Goal: Task Accomplishment & Management: Manage account settings

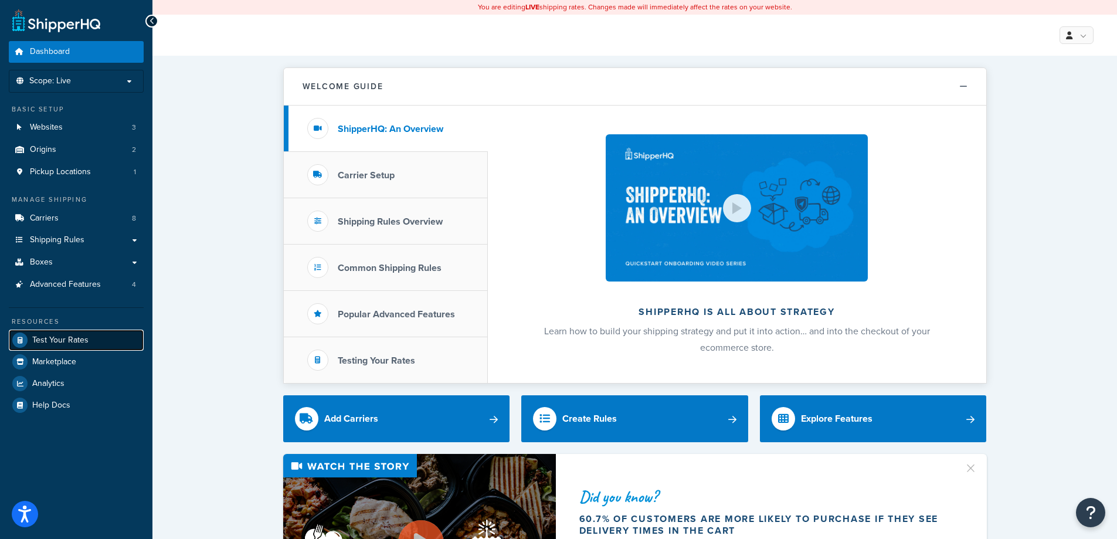
click at [76, 335] on span "Test Your Rates" at bounding box center [60, 340] width 56 height 10
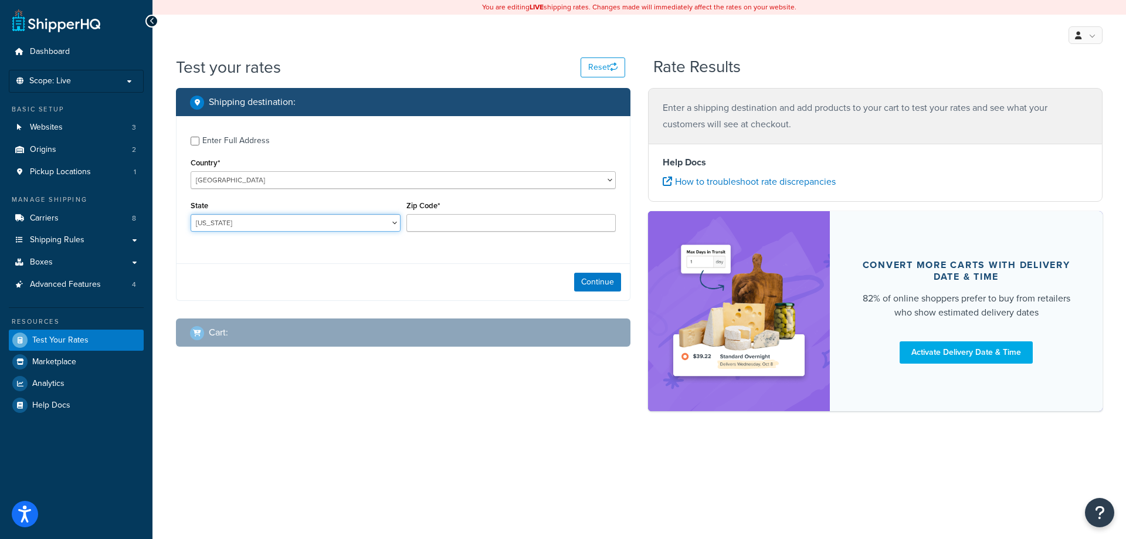
click at [249, 222] on select "Alabama Alaska American Samoa Arizona Arkansas Armed Forces Americas Armed Forc…" at bounding box center [296, 223] width 210 height 18
select select "IL"
click at [191, 215] on select "Alabama Alaska American Samoa Arizona Arkansas Armed Forces Americas Armed Forc…" at bounding box center [296, 223] width 210 height 18
type input "61081"
click at [595, 278] on button "Continue" at bounding box center [597, 282] width 47 height 19
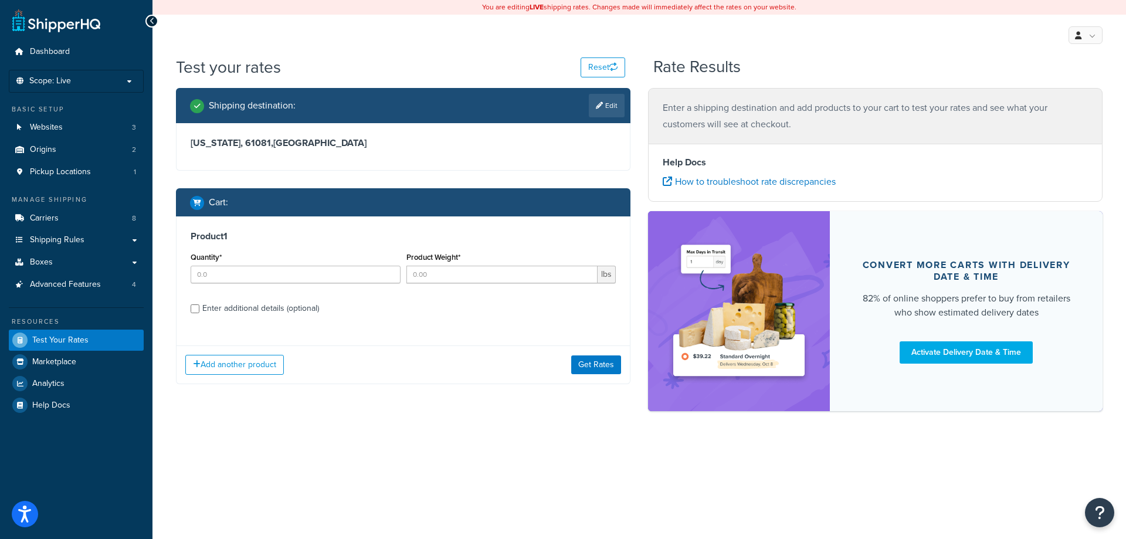
drag, startPoint x: 240, startPoint y: 287, endPoint x: 246, endPoint y: 276, distance: 12.9
click at [242, 285] on div "Quantity*" at bounding box center [296, 270] width 216 height 43
click at [246, 276] on input "Quantity*" at bounding box center [296, 275] width 210 height 18
type input "1"
type input "5.0"
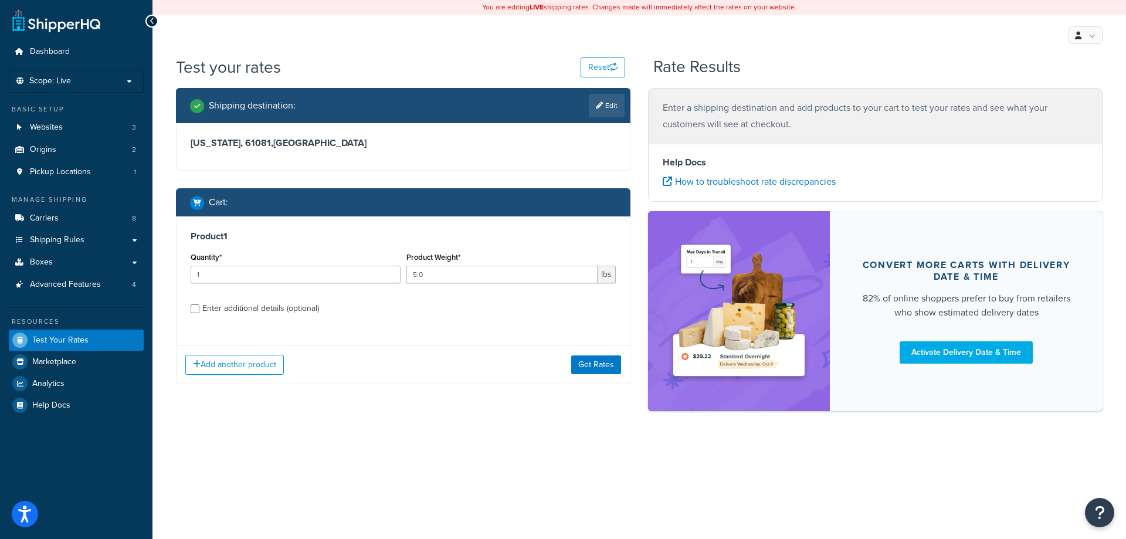
click at [239, 303] on div "Enter additional details (optional)" at bounding box center [260, 308] width 117 height 16
click at [199, 304] on input "Enter additional details (optional)" at bounding box center [195, 308] width 9 height 9
checkbox input "true"
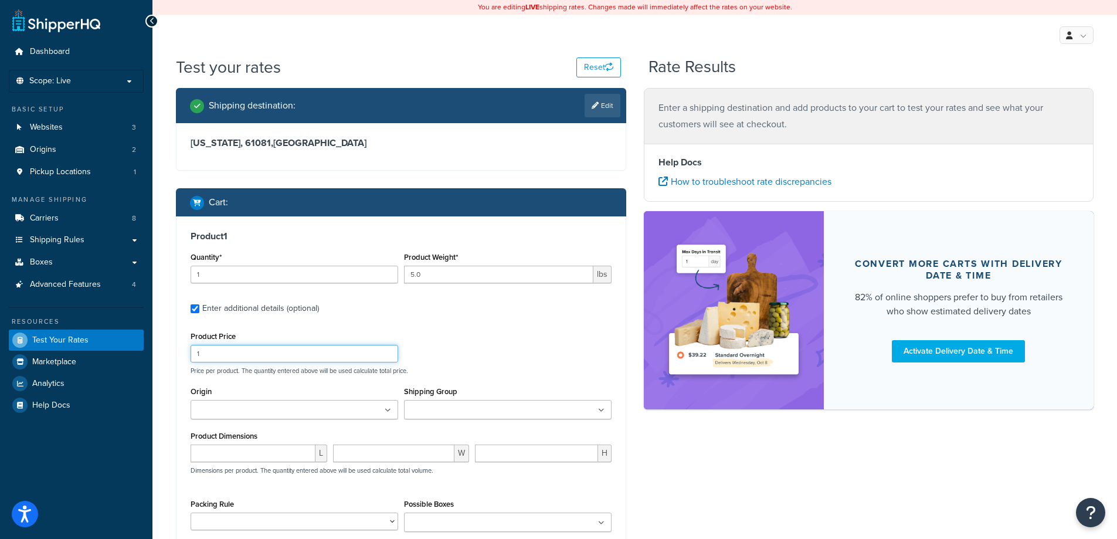
click at [259, 361] on input "1" at bounding box center [295, 354] width 208 height 18
type input "250.00"
click at [502, 406] on ul at bounding box center [508, 409] width 208 height 19
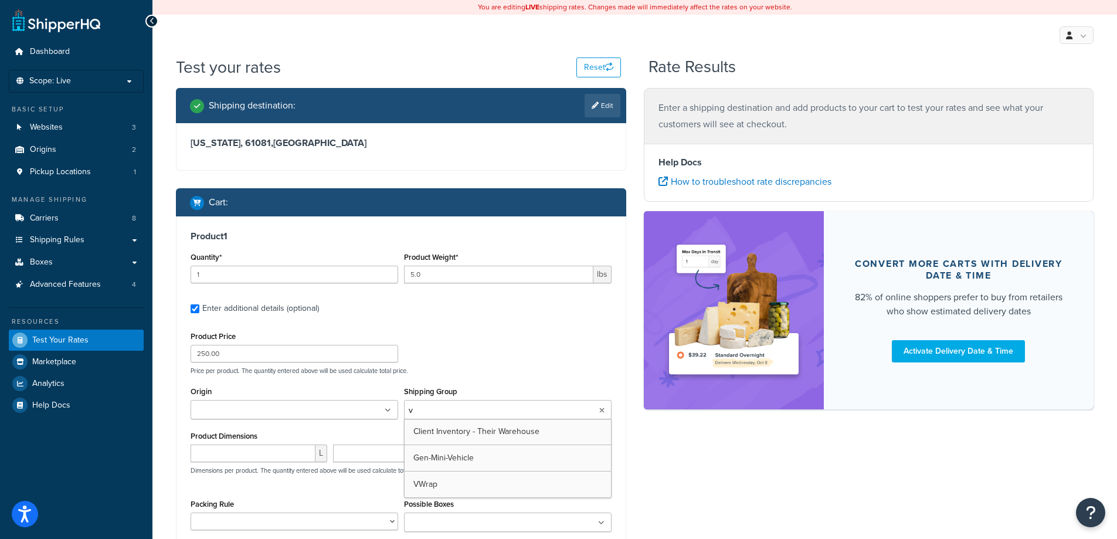
type input "vw"
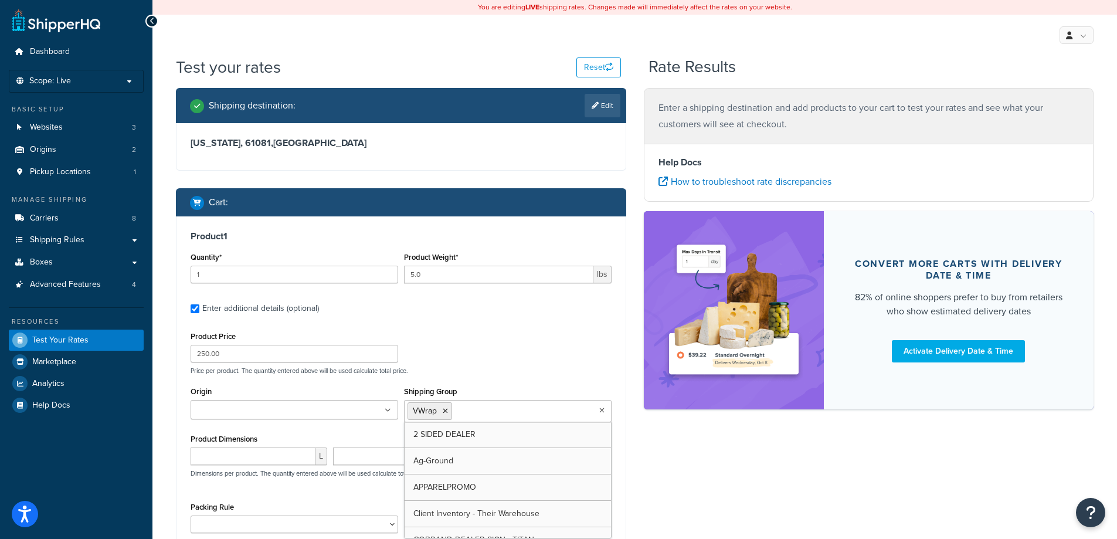
click at [306, 422] on div "Origin Rockford Silk Screen Process RSSP Distribution Points" at bounding box center [294, 406] width 213 height 45
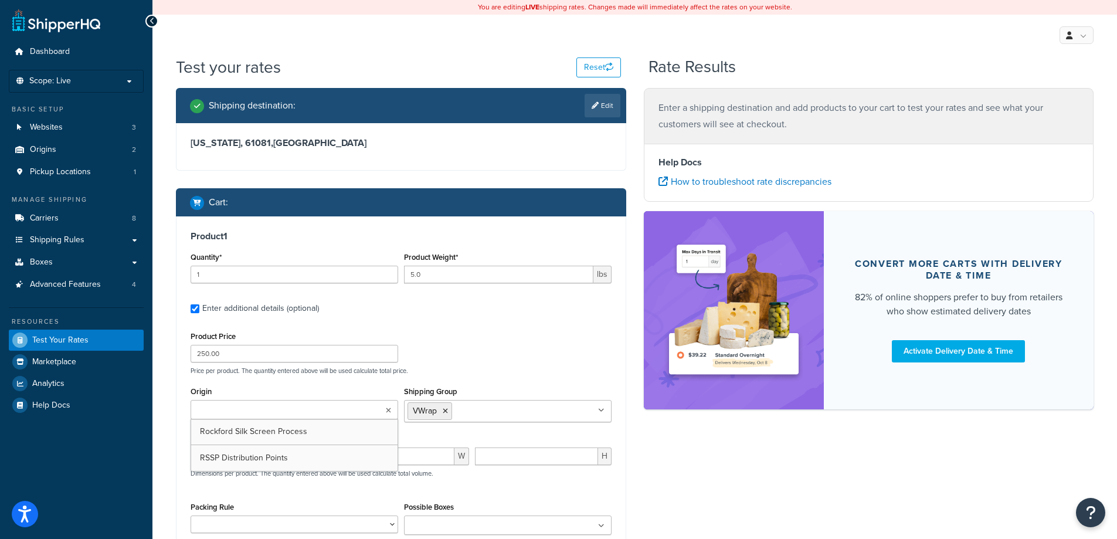
click at [304, 415] on ul at bounding box center [295, 409] width 208 height 19
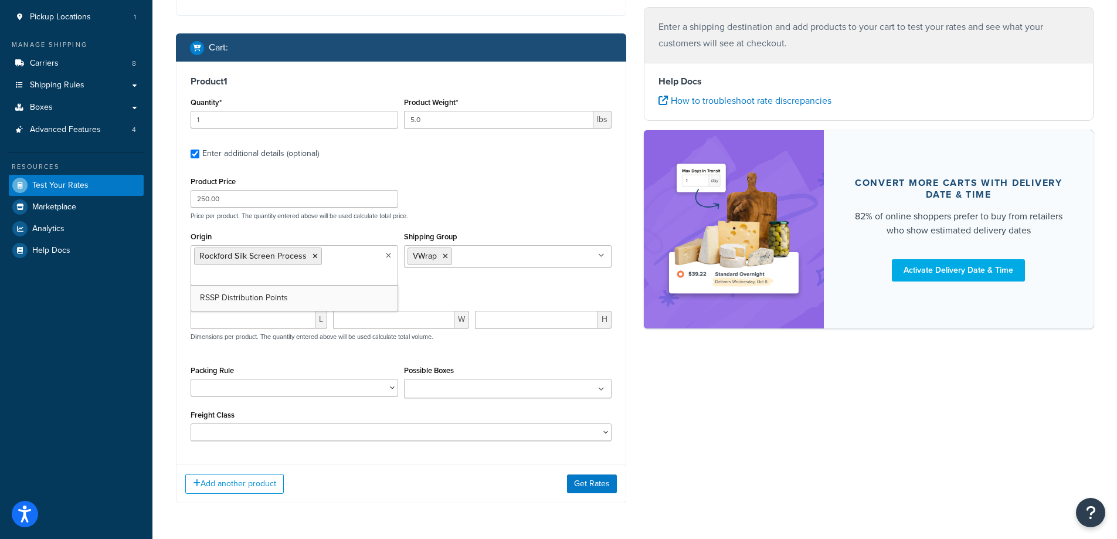
scroll to position [157, 0]
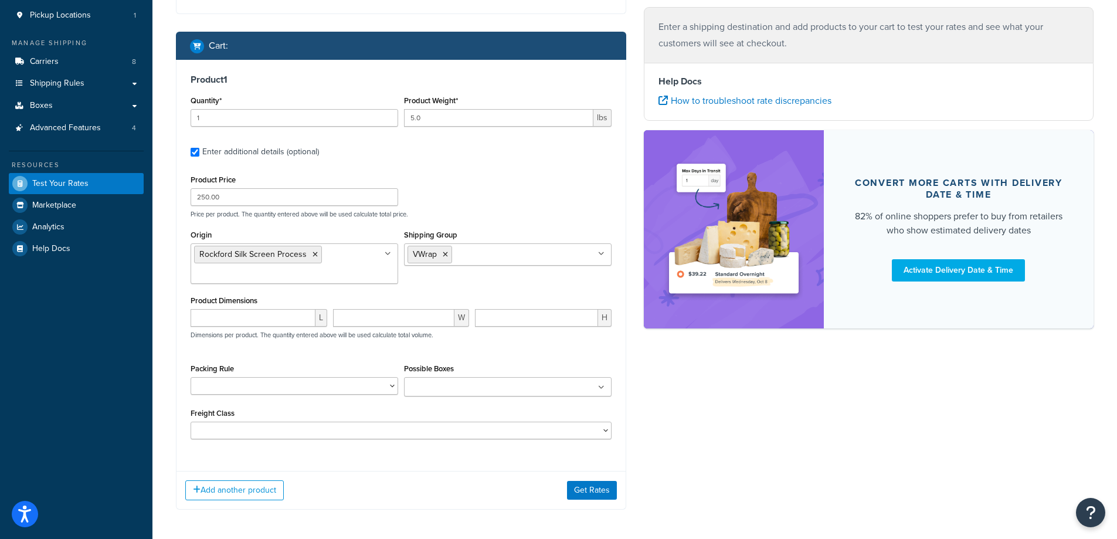
click at [780, 437] on div "Shipping destination : Edit Illinois, 61081 , United States Cart : Product 1 Qu…" at bounding box center [634, 229] width 935 height 596
click at [590, 494] on button "Get Rates" at bounding box center [592, 490] width 50 height 19
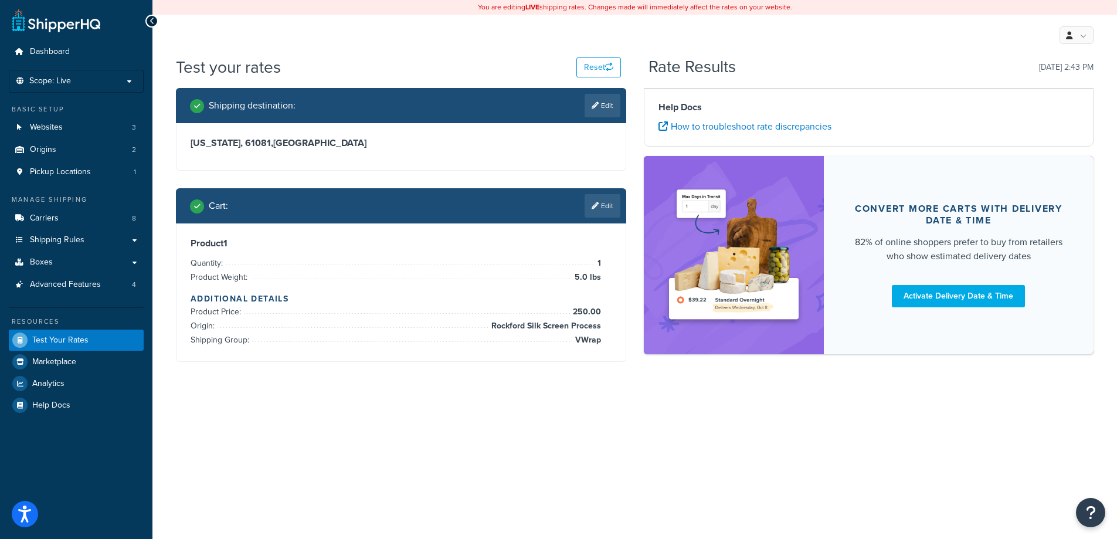
scroll to position [0, 0]
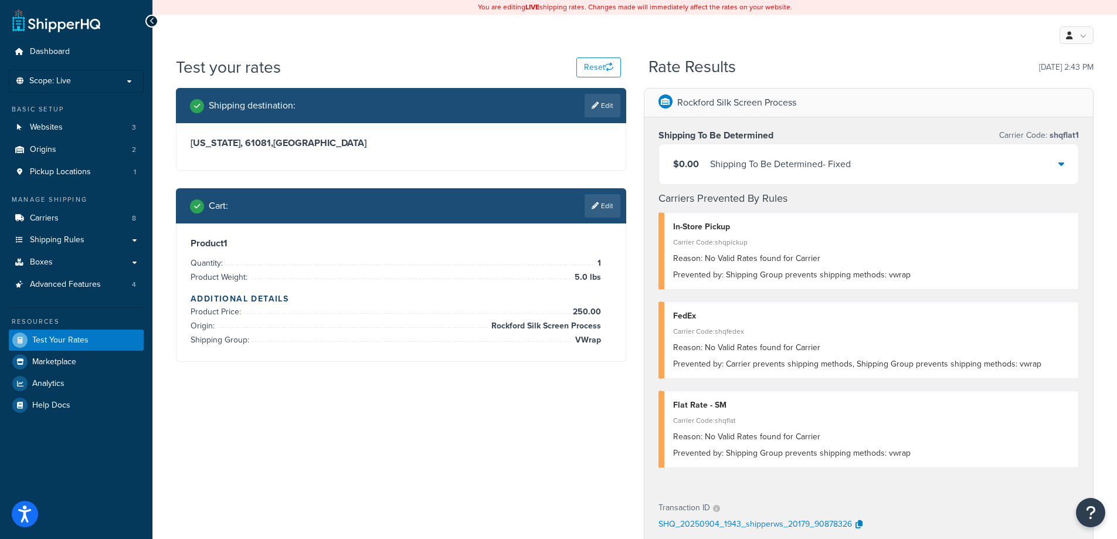
click at [610, 52] on div "My Profile Billing Global Settings Contact Us Logout" at bounding box center [634, 35] width 965 height 41
click at [609, 56] on div "Test your rates Reset" at bounding box center [398, 67] width 445 height 23
click at [603, 67] on button "Reset" at bounding box center [598, 67] width 45 height 20
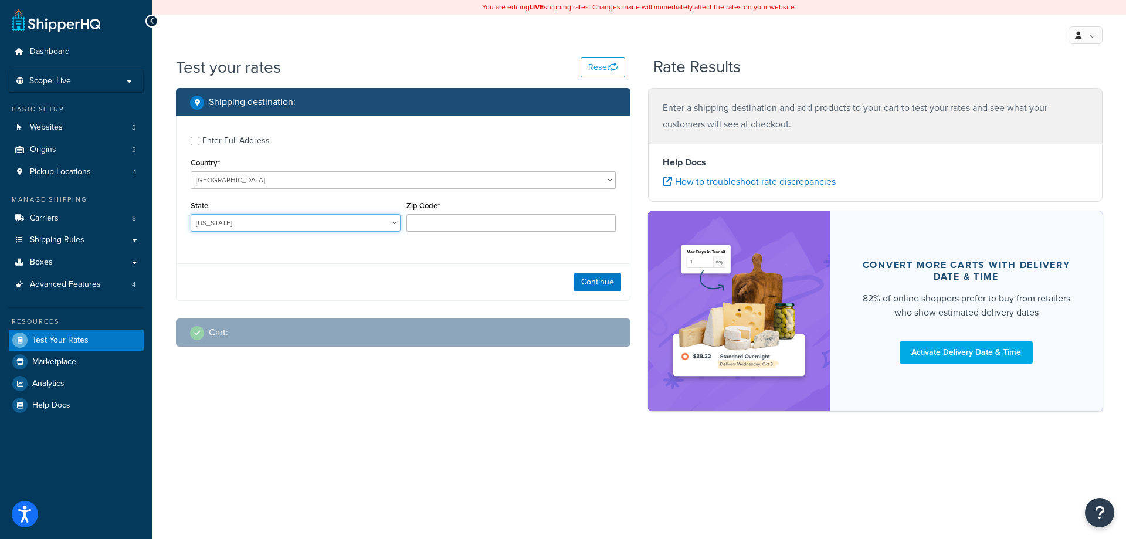
click at [213, 231] on select "Alabama Alaska American Samoa Arizona Arkansas Armed Forces Americas Armed Forc…" at bounding box center [296, 223] width 210 height 18
select select "IL"
click at [191, 215] on select "Alabama Alaska American Samoa Arizona Arkansas Armed Forces Americas Armed Forc…" at bounding box center [296, 223] width 210 height 18
type input "61081"
click at [601, 278] on button "Continue" at bounding box center [597, 282] width 47 height 19
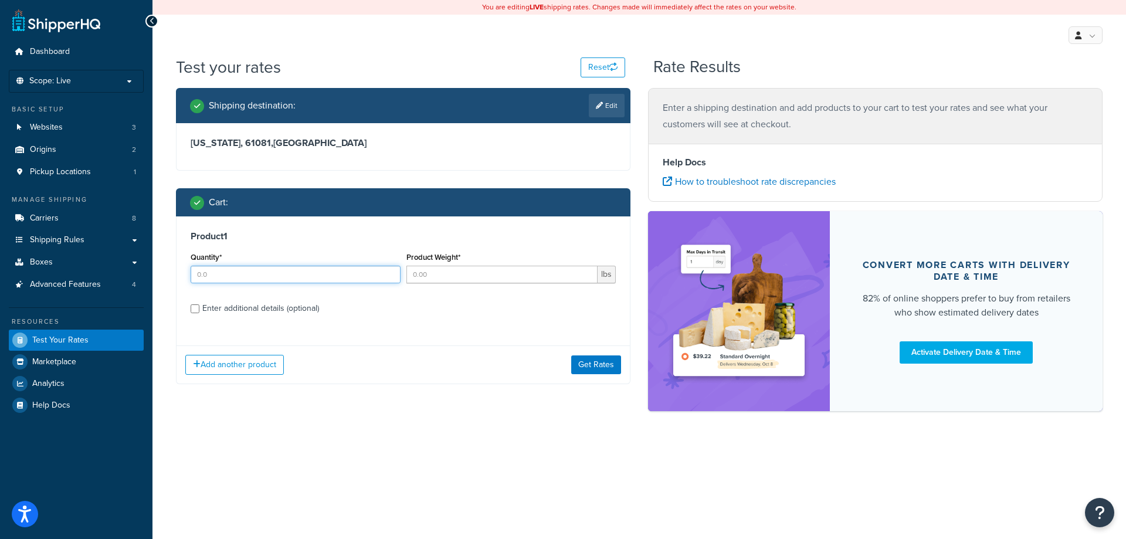
click at [234, 276] on input "Quantity*" at bounding box center [296, 275] width 210 height 18
type input "1.0"
click at [248, 310] on div "Enter additional details (optional)" at bounding box center [260, 308] width 117 height 16
click at [199, 310] on input "Enter additional details (optional)" at bounding box center [195, 308] width 9 height 9
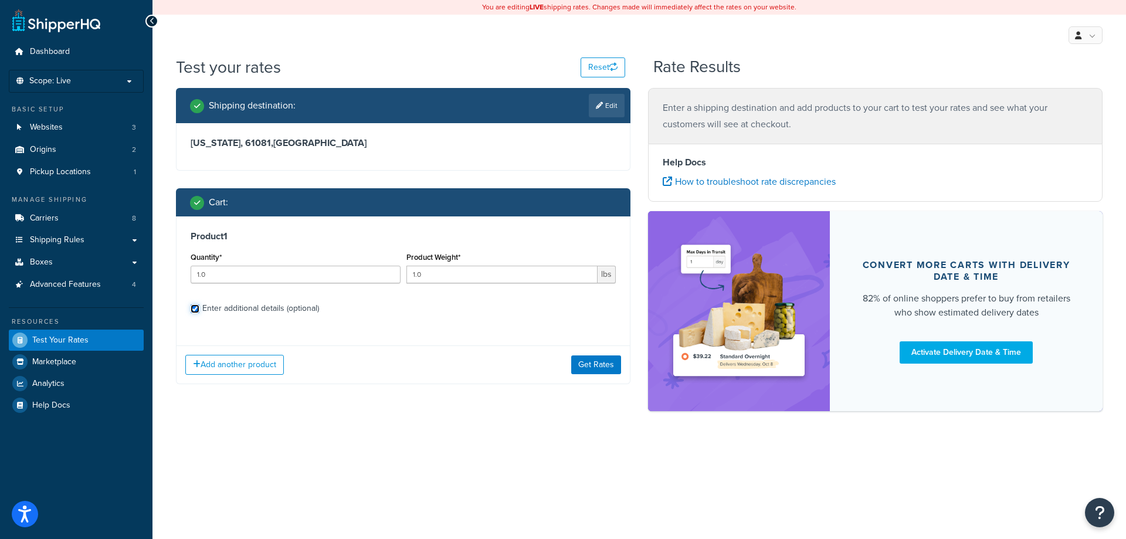
checkbox input "true"
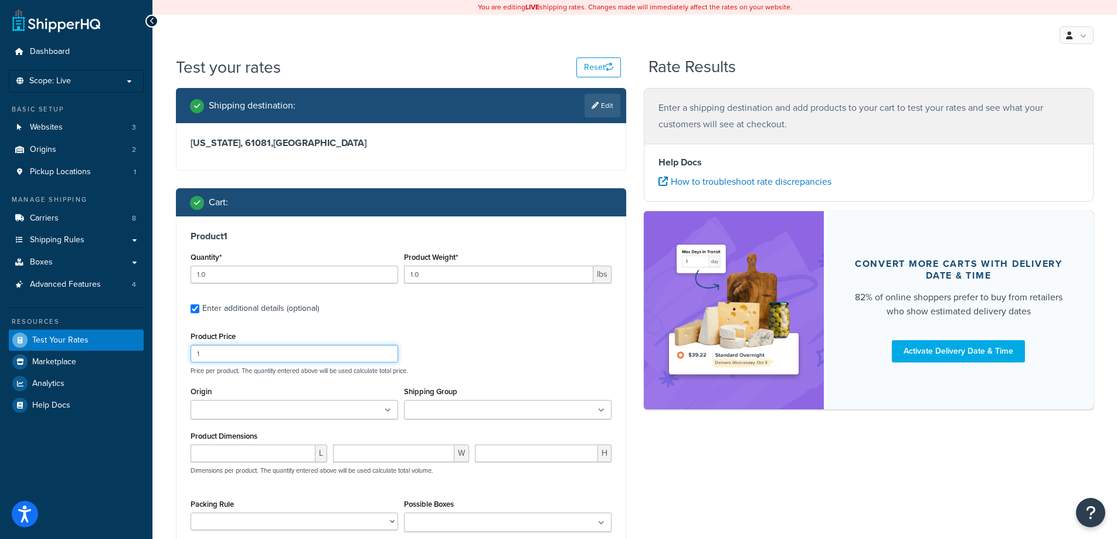
click at [222, 353] on input "1" at bounding box center [295, 354] width 208 height 18
type input "25.00"
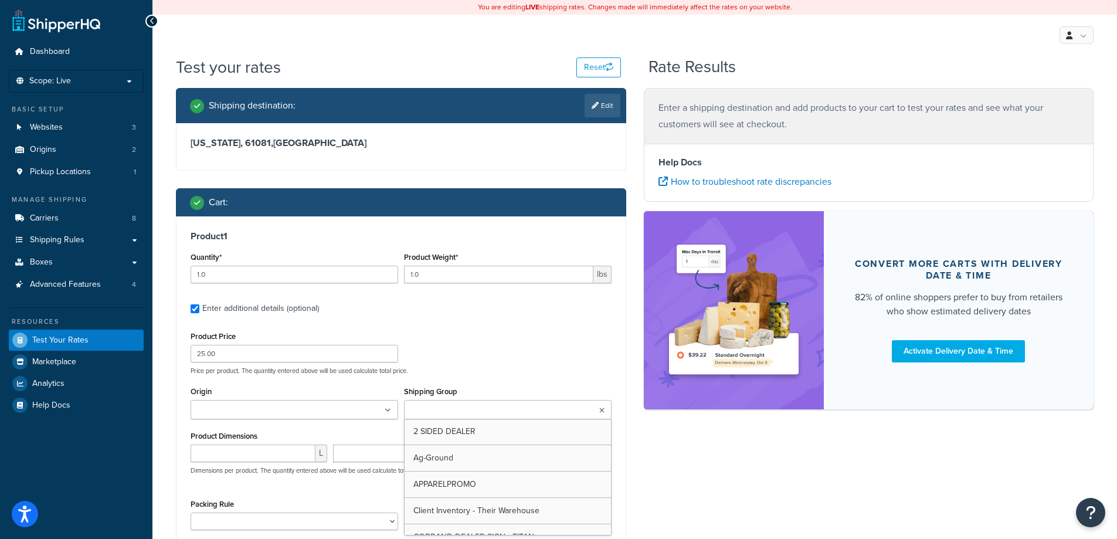
click at [486, 408] on input "Shipping Group" at bounding box center [460, 410] width 104 height 13
type input "gr"
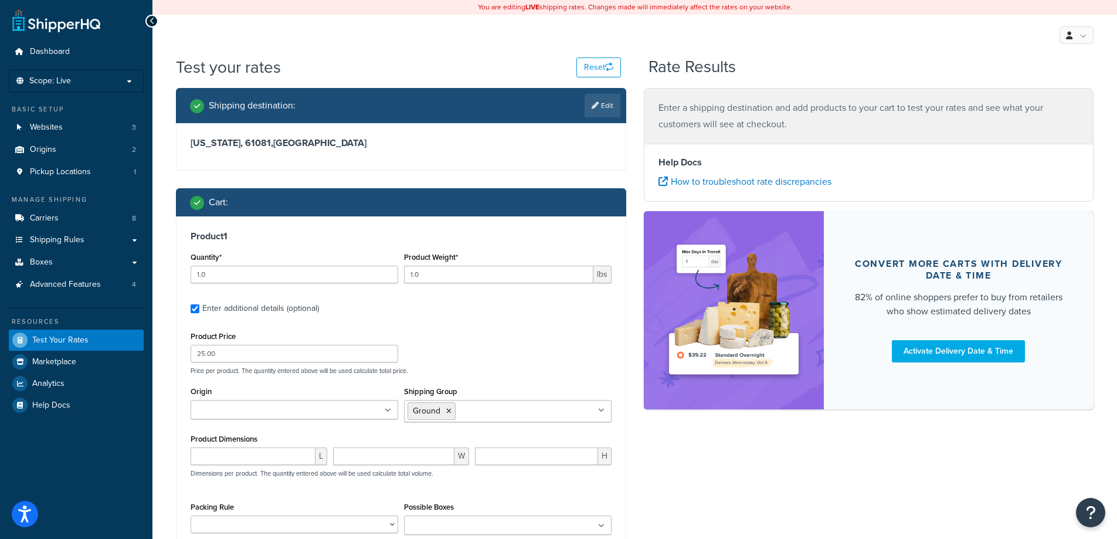
click at [732, 501] on div "Shipping destination : Edit Illinois, 61081 , United States Cart : Product 1 Qu…" at bounding box center [634, 377] width 935 height 578
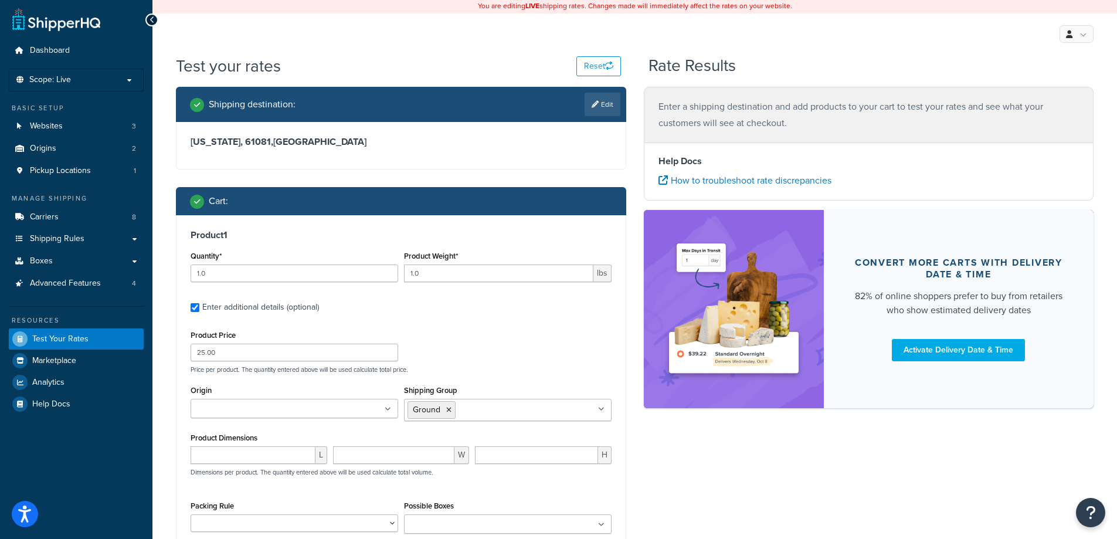
scroll to position [78, 0]
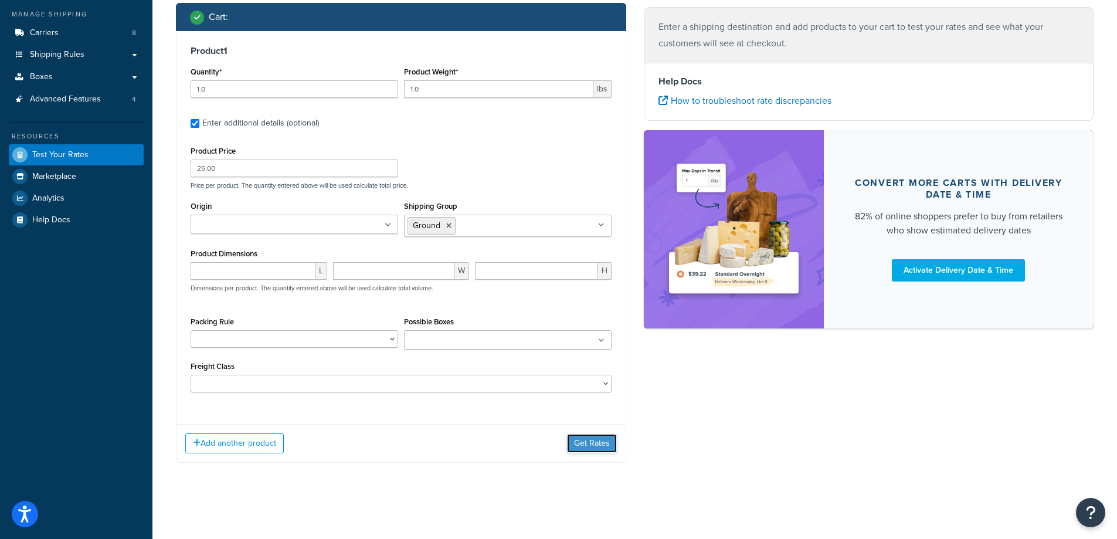
click at [588, 441] on button "Get Rates" at bounding box center [592, 443] width 50 height 19
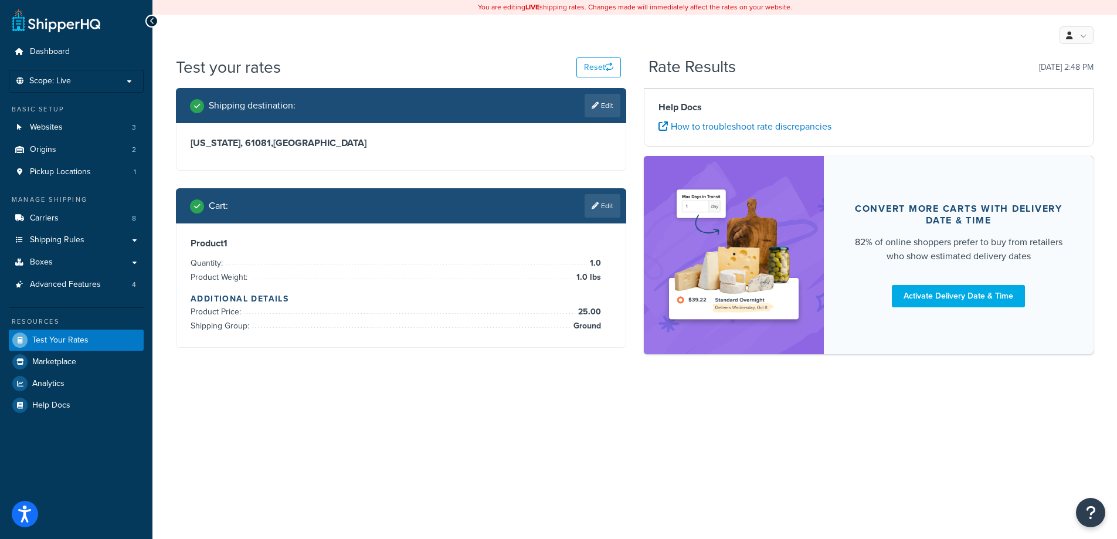
scroll to position [0, 0]
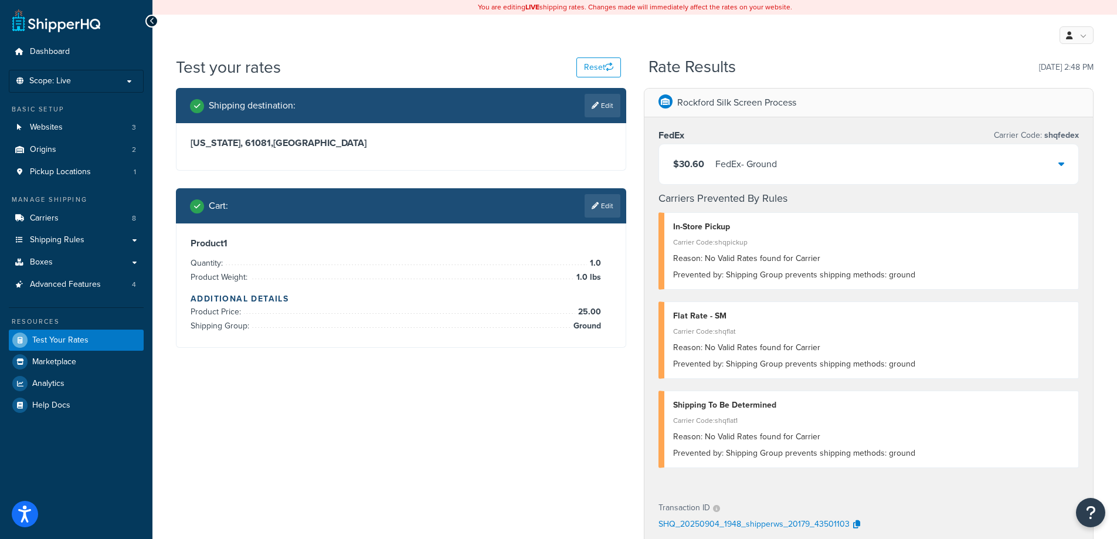
click at [386, 455] on div "Shipping destination : Edit Illinois, 61081 , United States Cart : Edit Product…" at bounding box center [634, 454] width 935 height 733
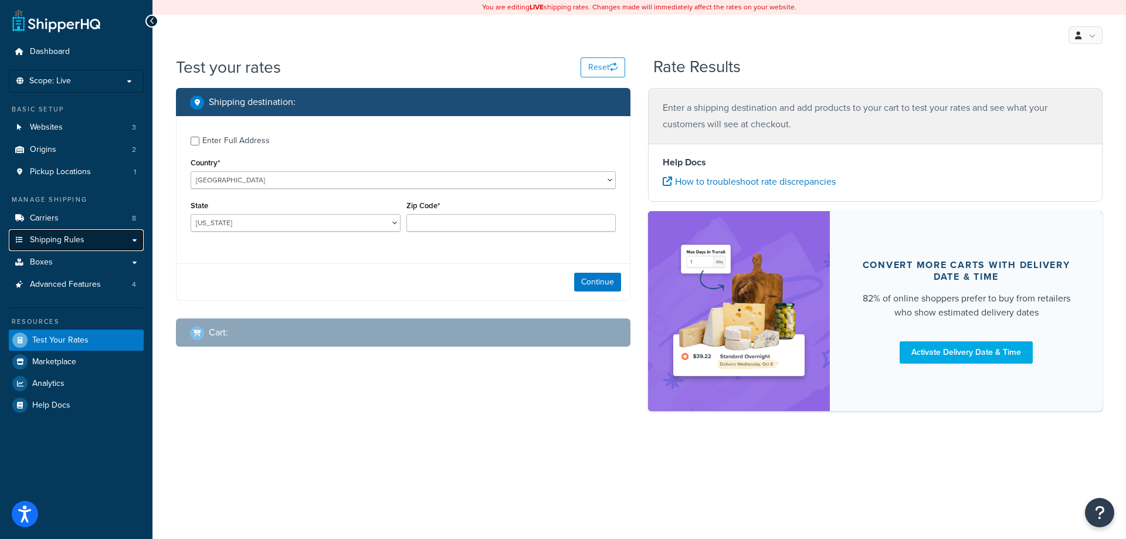
click at [137, 241] on link "Shipping Rules" at bounding box center [76, 240] width 135 height 22
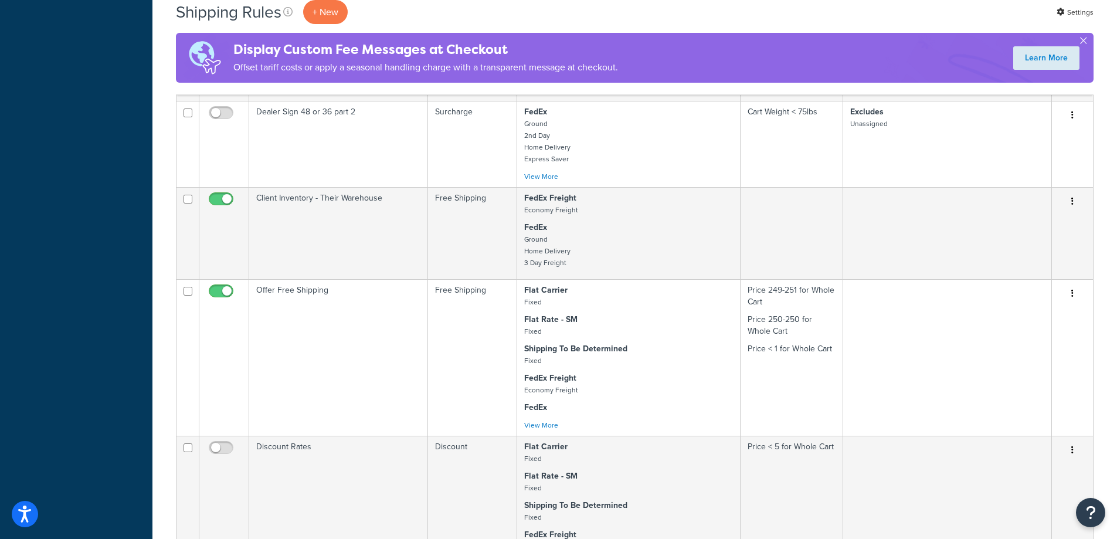
scroll to position [938, 0]
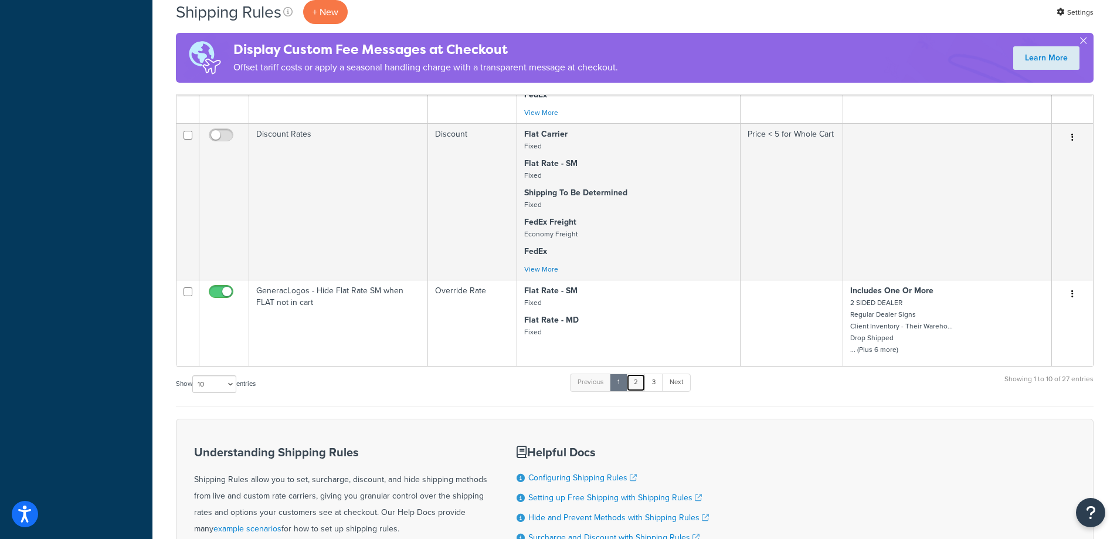
click at [641, 384] on link "2" at bounding box center [635, 383] width 19 height 18
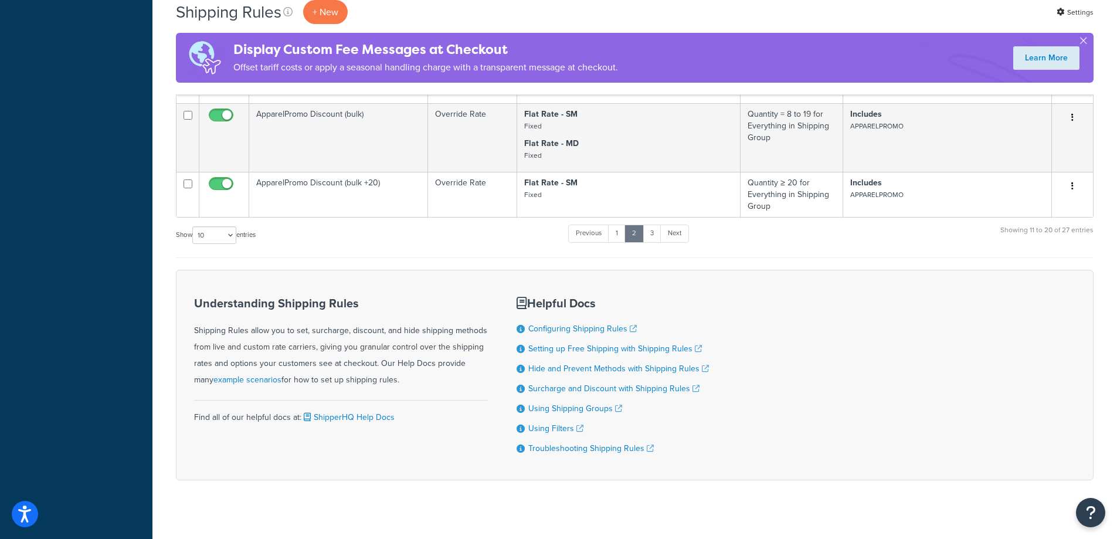
scroll to position [646, 0]
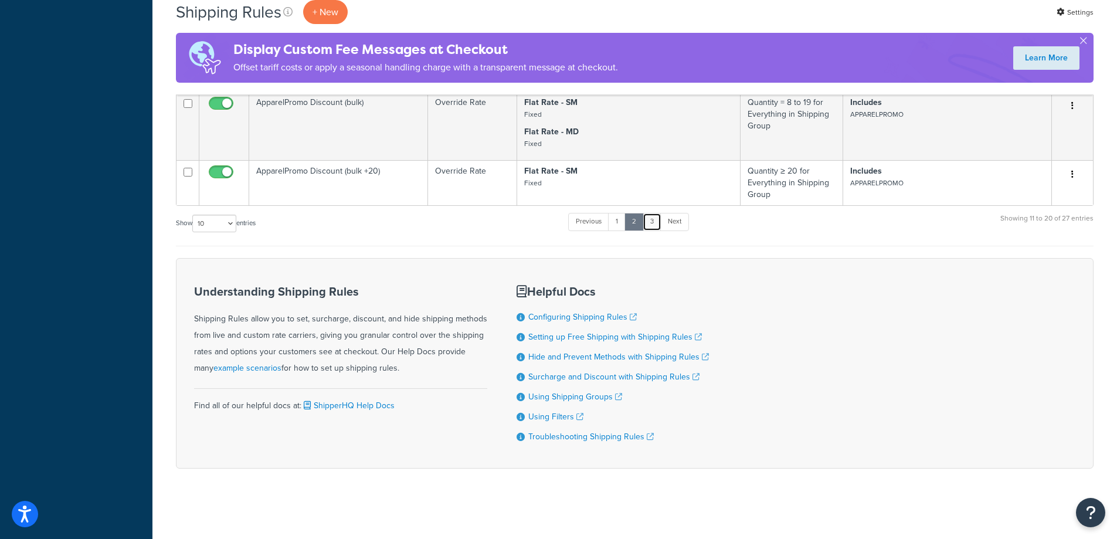
click at [661, 221] on link "3" at bounding box center [652, 222] width 19 height 18
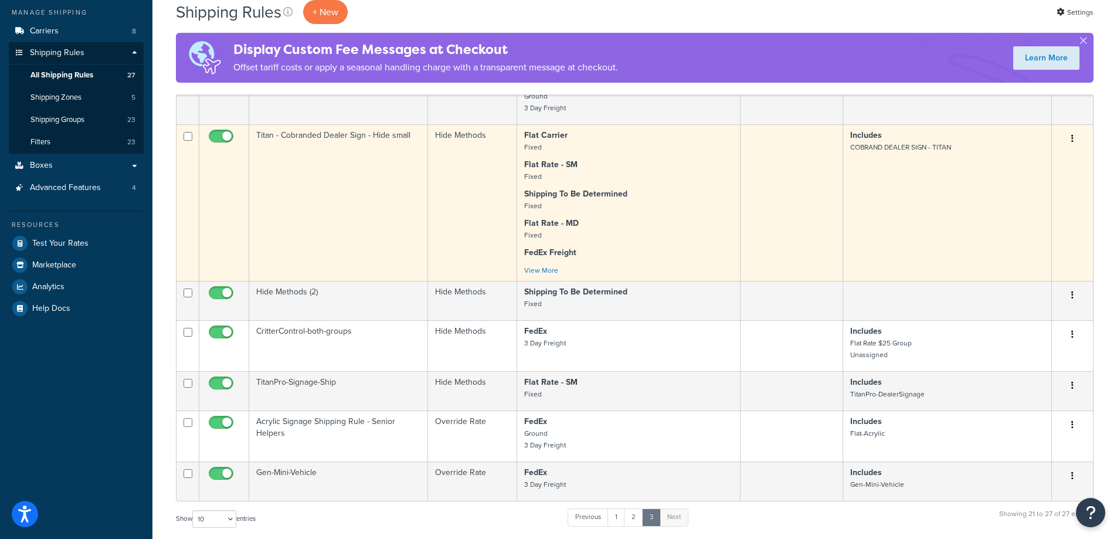
scroll to position [252, 0]
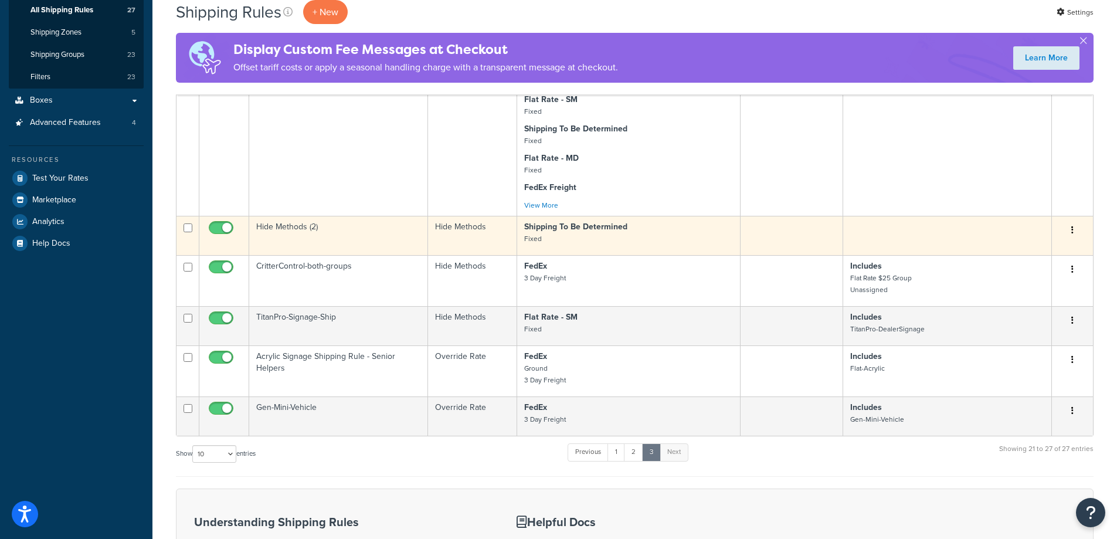
click at [1070, 229] on button "button" at bounding box center [1072, 230] width 16 height 19
click at [1026, 251] on link "Edit" at bounding box center [1034, 252] width 93 height 24
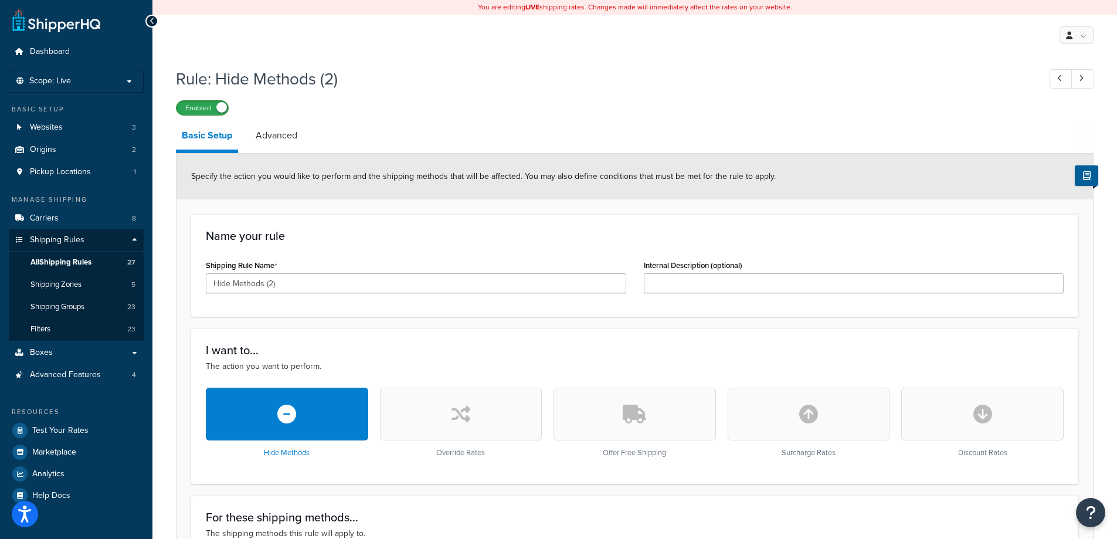
click at [209, 114] on label "Enabled" at bounding box center [203, 108] width 52 height 14
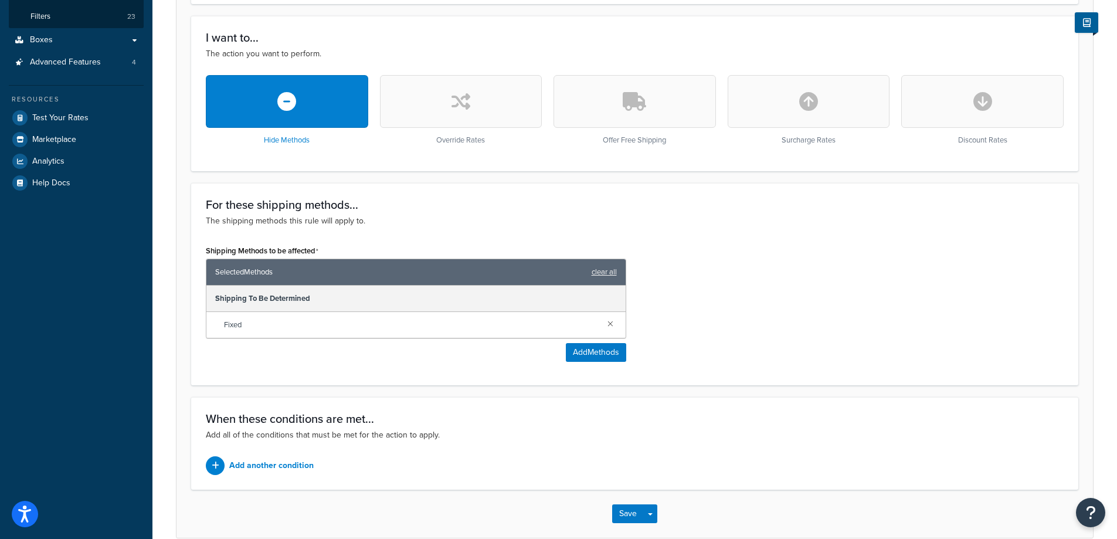
scroll to position [372, 0]
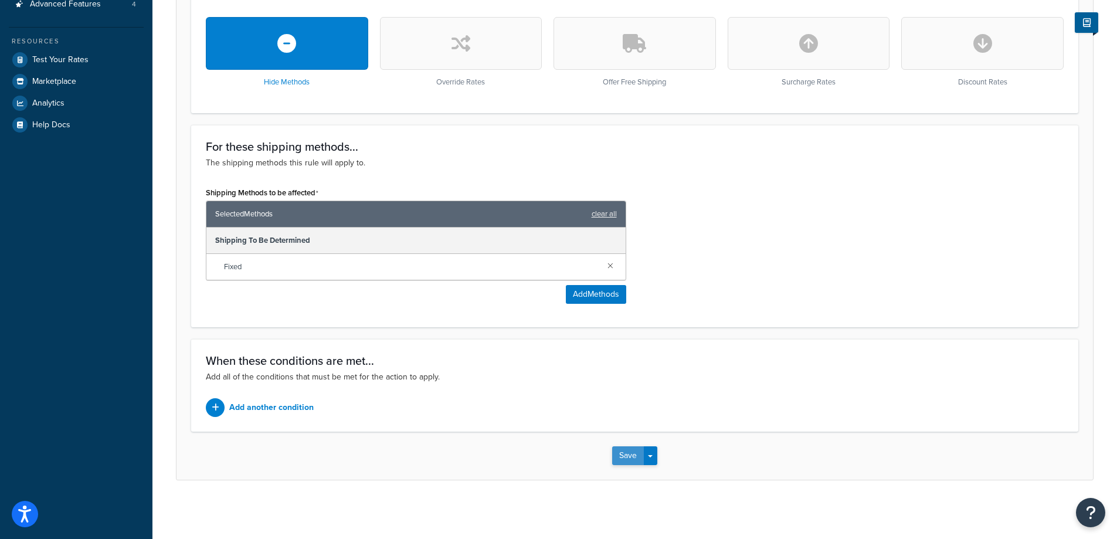
click at [616, 457] on button "Save" at bounding box center [628, 455] width 32 height 19
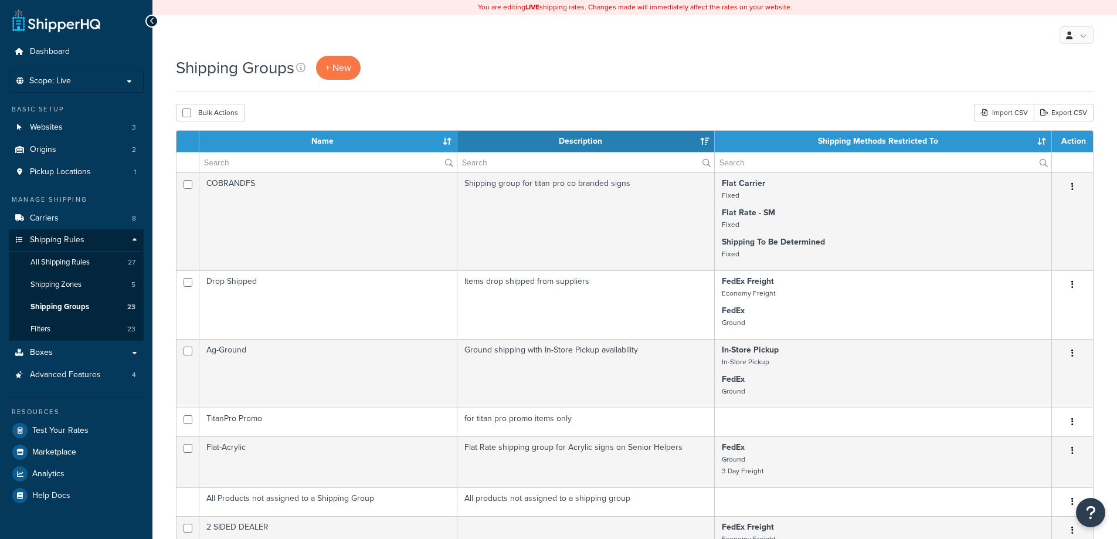
select select "15"
